Goal: Find specific page/section: Find specific page/section

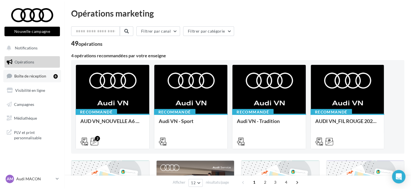
click at [43, 77] on span "Boîte de réception" at bounding box center [30, 75] width 32 height 5
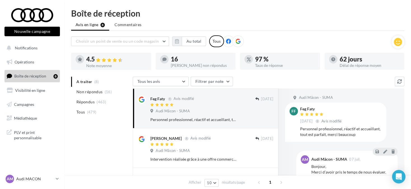
click at [237, 41] on icon at bounding box center [238, 41] width 5 height 5
click at [176, 43] on icon "button" at bounding box center [177, 41] width 4 height 4
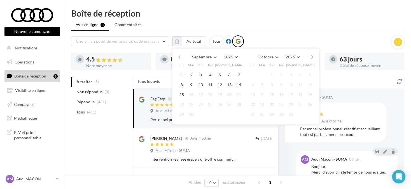
click at [180, 56] on button "button" at bounding box center [179, 57] width 5 height 8
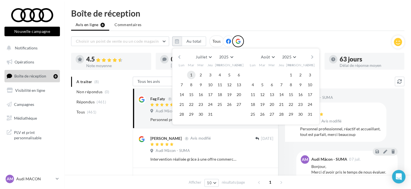
click at [189, 76] on button "1" at bounding box center [191, 75] width 8 height 8
click at [314, 57] on button "button" at bounding box center [312, 57] width 5 height 8
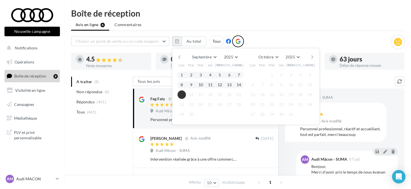
click at [180, 95] on button "15" at bounding box center [182, 94] width 8 height 8
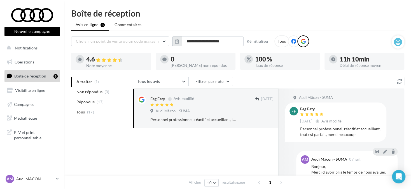
click at [175, 44] on button "button" at bounding box center [177, 41] width 10 height 10
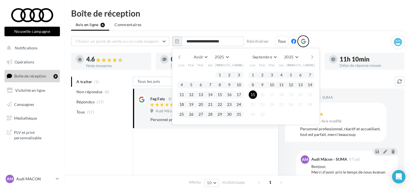
click at [179, 56] on button "button" at bounding box center [179, 57] width 5 height 8
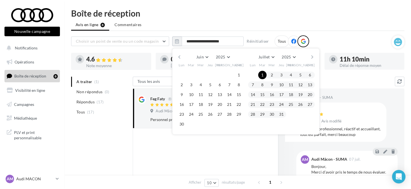
click at [179, 56] on button "button" at bounding box center [179, 57] width 5 height 8
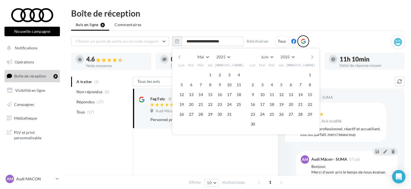
click at [179, 56] on button "button" at bounding box center [179, 57] width 5 height 8
click at [191, 75] on button "1" at bounding box center [191, 75] width 8 height 8
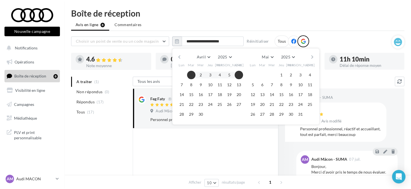
click at [314, 56] on button "button" at bounding box center [312, 57] width 5 height 8
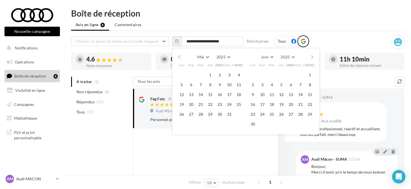
click at [314, 56] on button "button" at bounding box center [312, 57] width 5 height 8
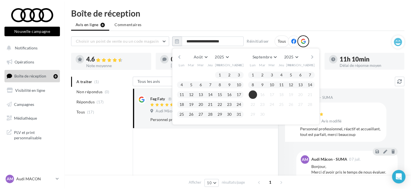
click at [252, 94] on button "15" at bounding box center [253, 94] width 8 height 8
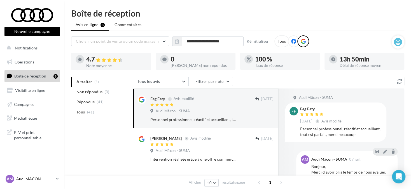
click at [41, 178] on p "Audi MACON" at bounding box center [34, 179] width 37 height 6
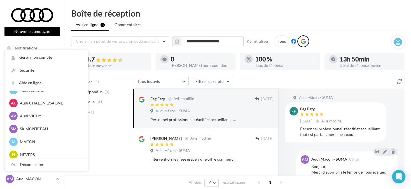
scroll to position [280, 0]
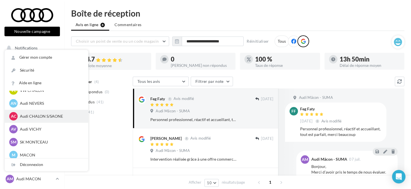
click at [49, 115] on p "Audi CHALON S/SAONE" at bounding box center [51, 116] width 62 height 6
